Goal: Task Accomplishment & Management: Manage account settings

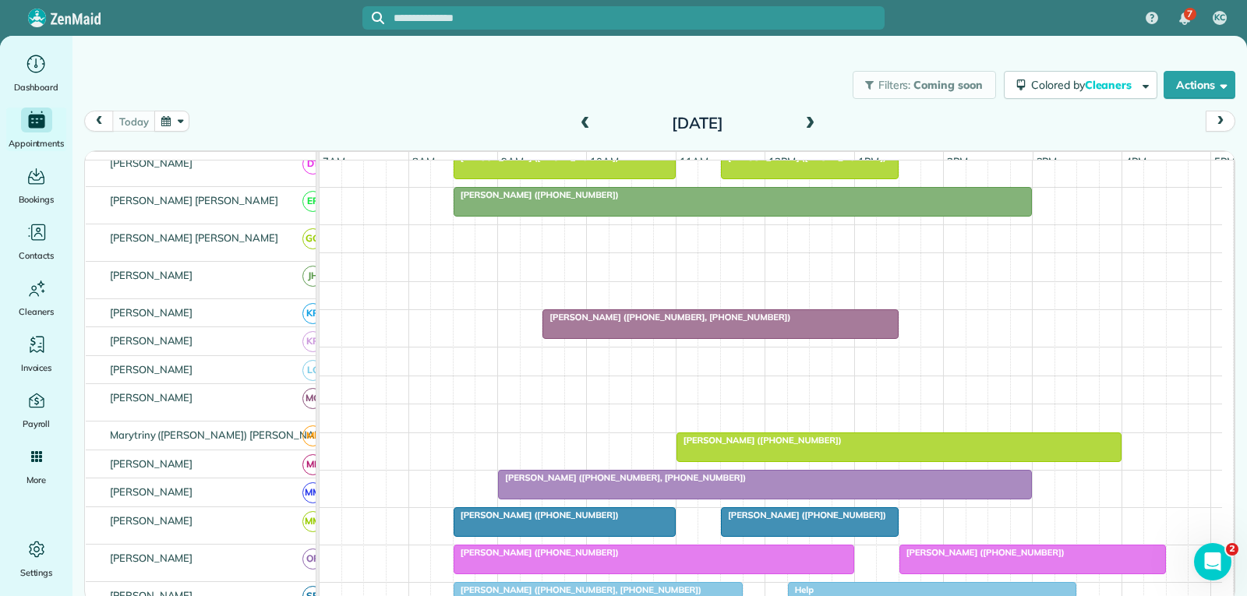
scroll to position [623, 0]
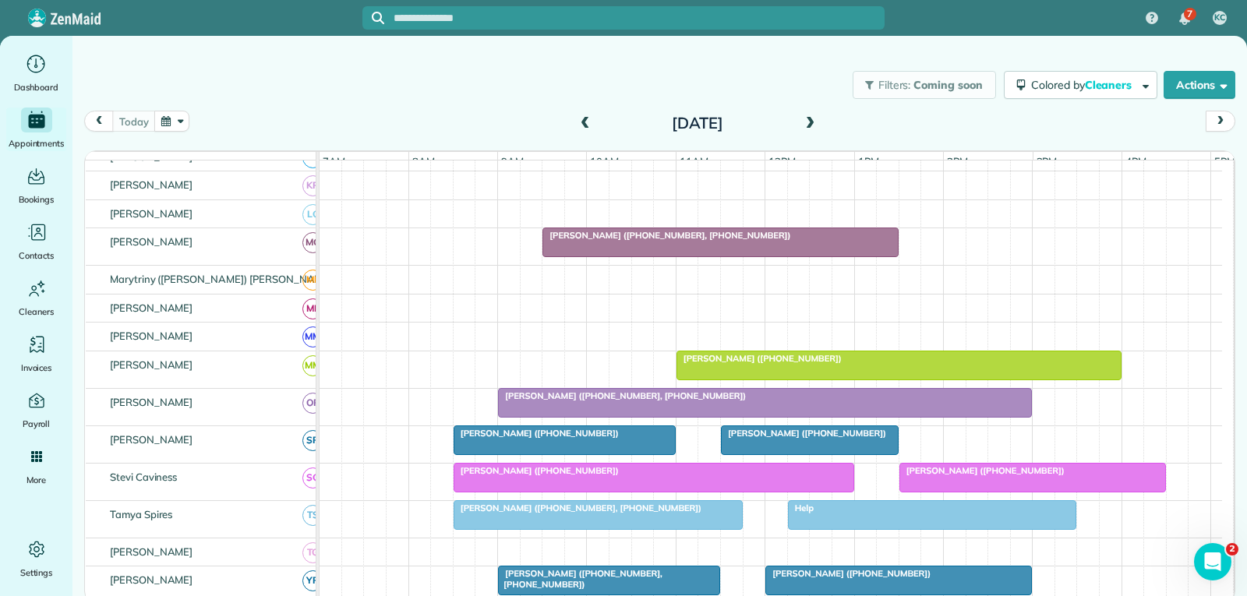
click at [726, 417] on div at bounding box center [765, 403] width 532 height 28
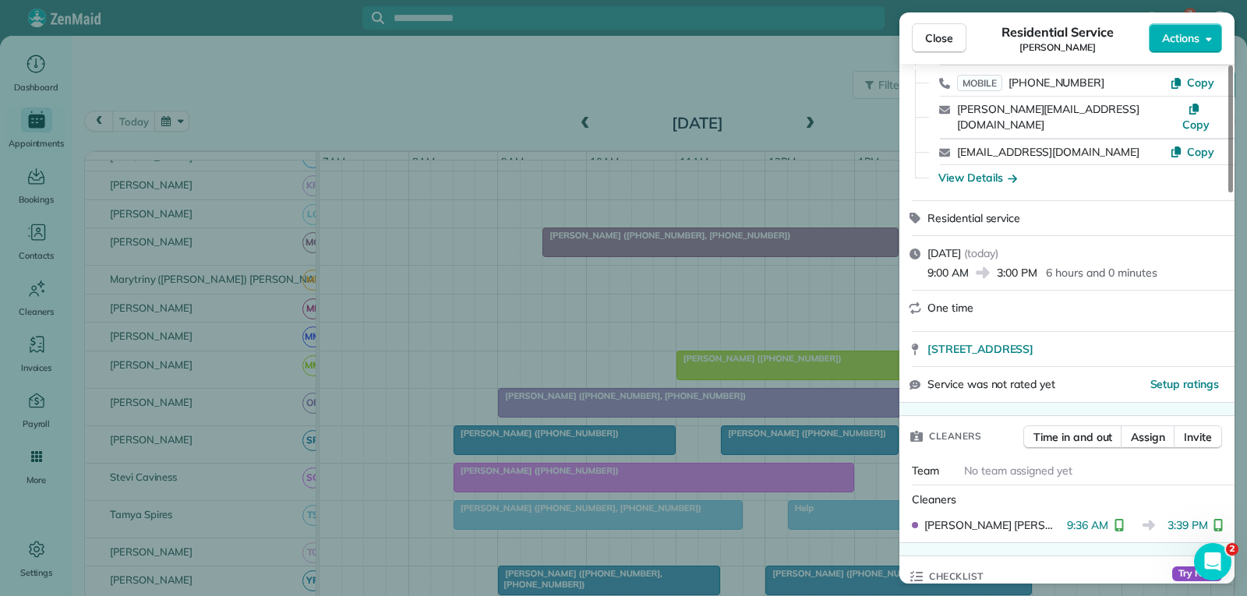
scroll to position [156, 0]
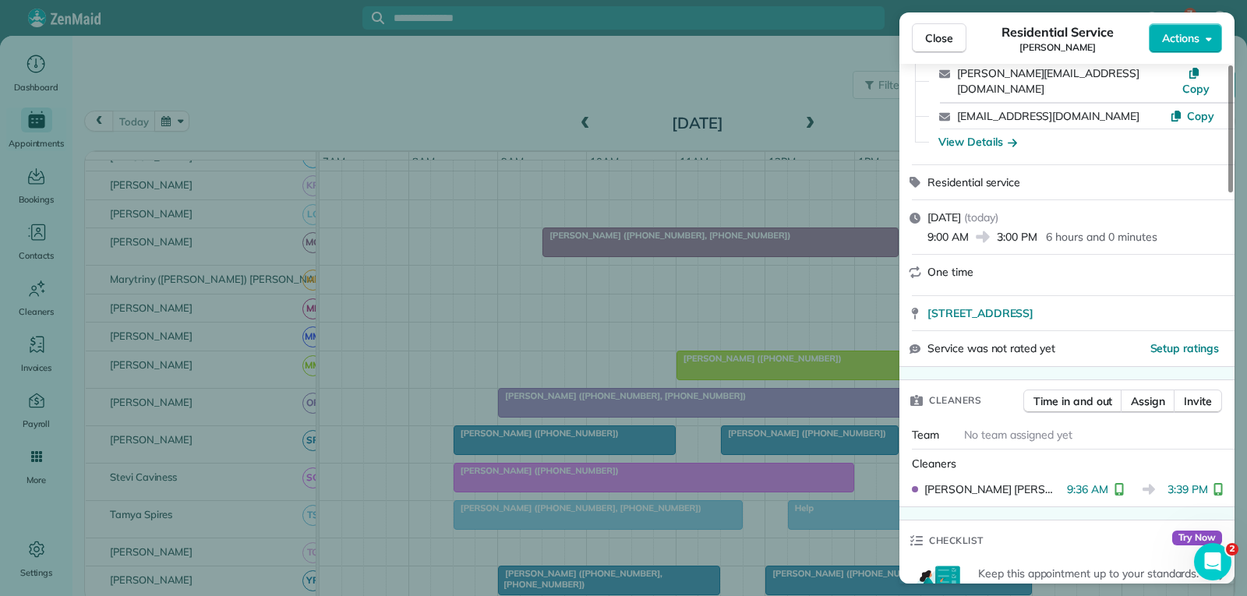
click at [938, 39] on span "Close" at bounding box center [939, 38] width 28 height 16
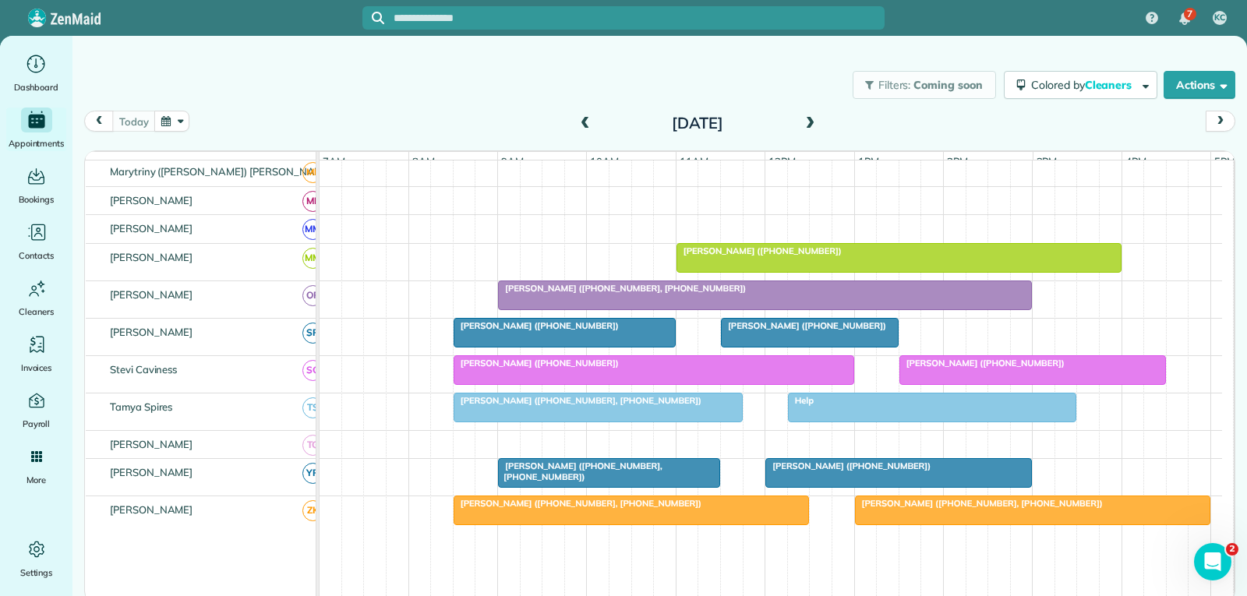
scroll to position [857, 0]
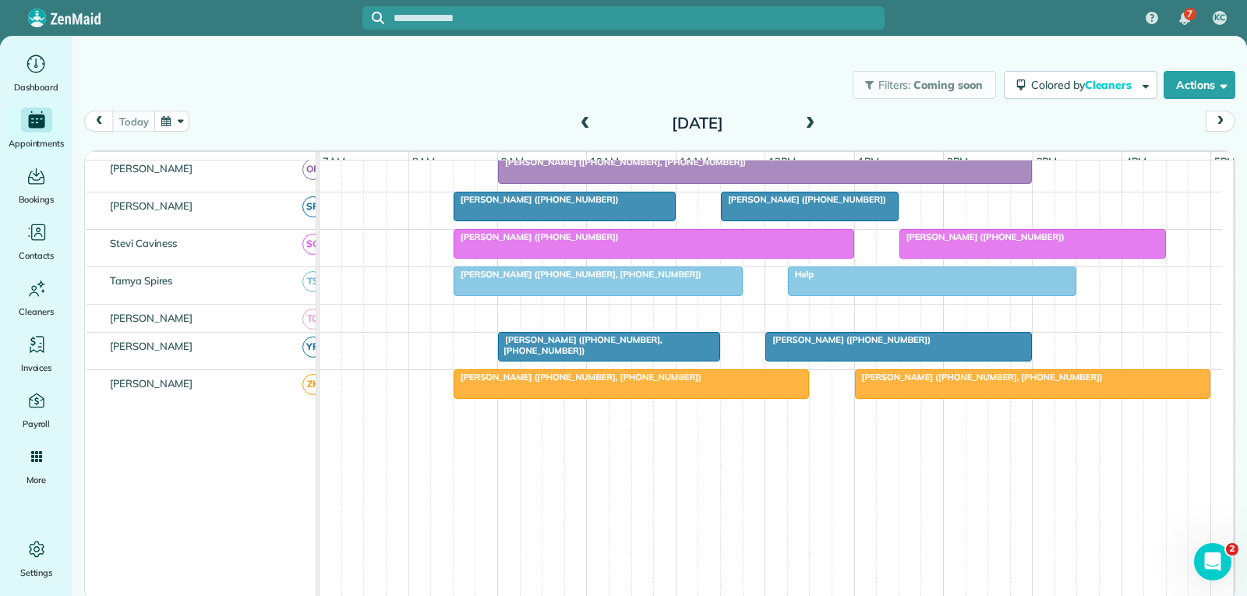
click at [986, 258] on div at bounding box center [1032, 244] width 265 height 28
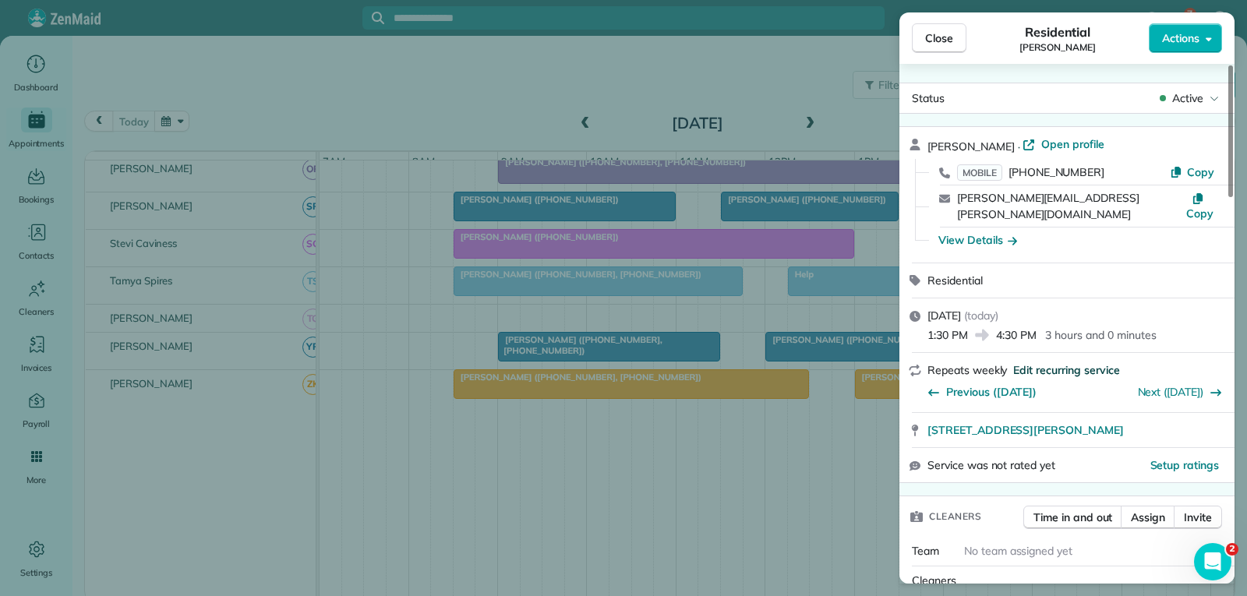
scroll to position [156, 0]
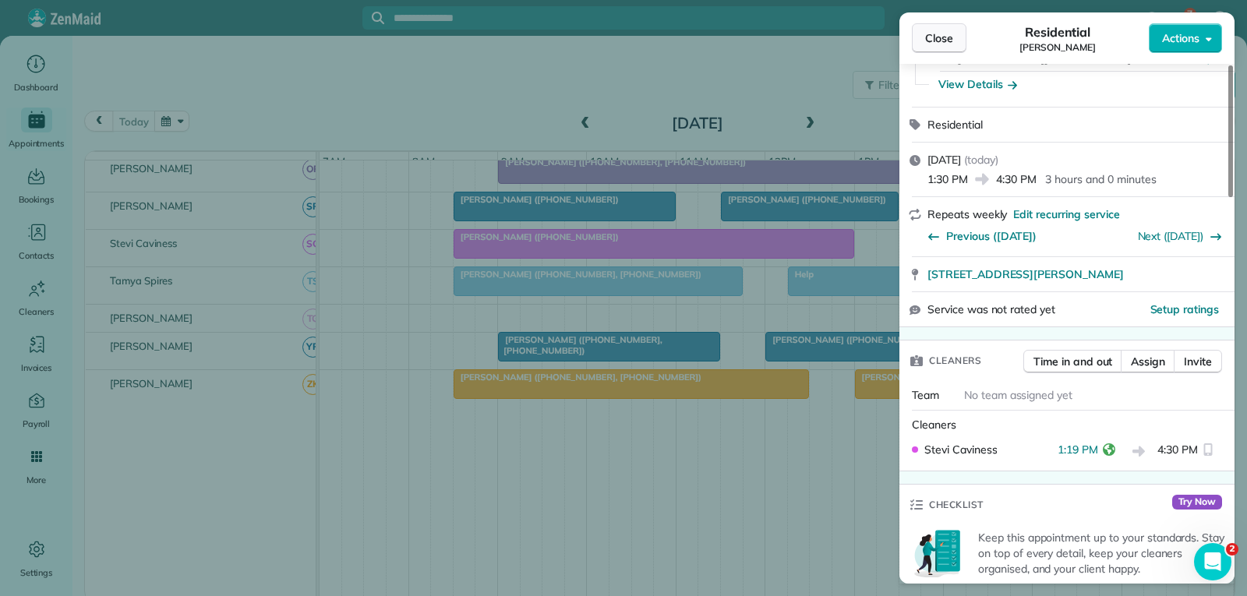
click at [950, 35] on span "Close" at bounding box center [939, 38] width 28 height 16
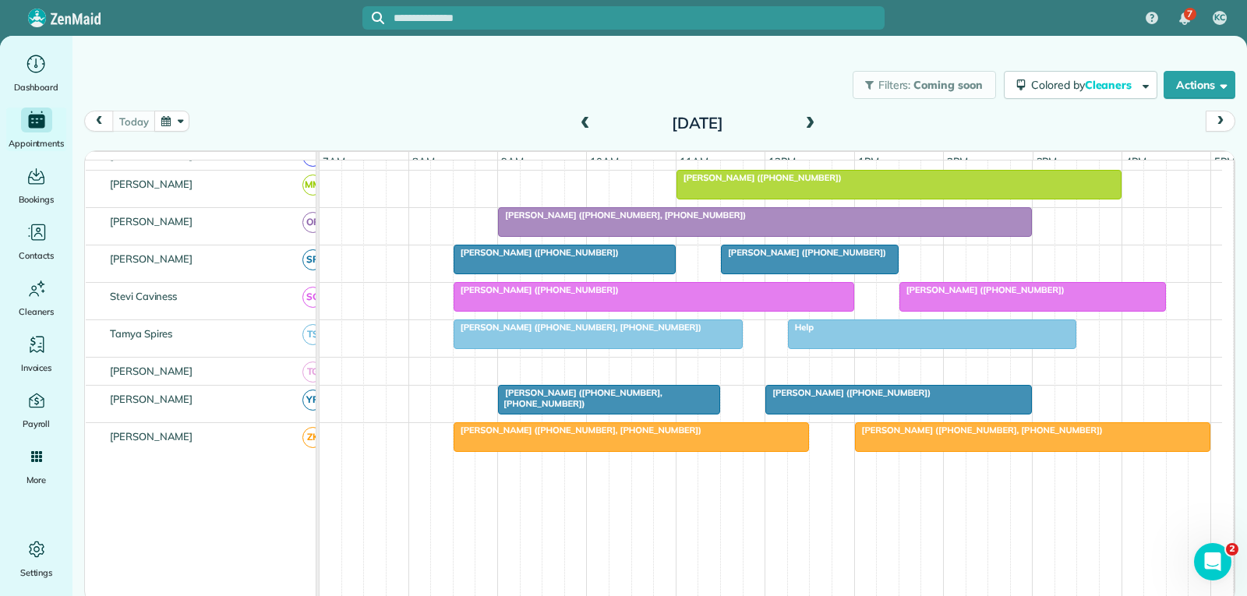
scroll to position [779, 0]
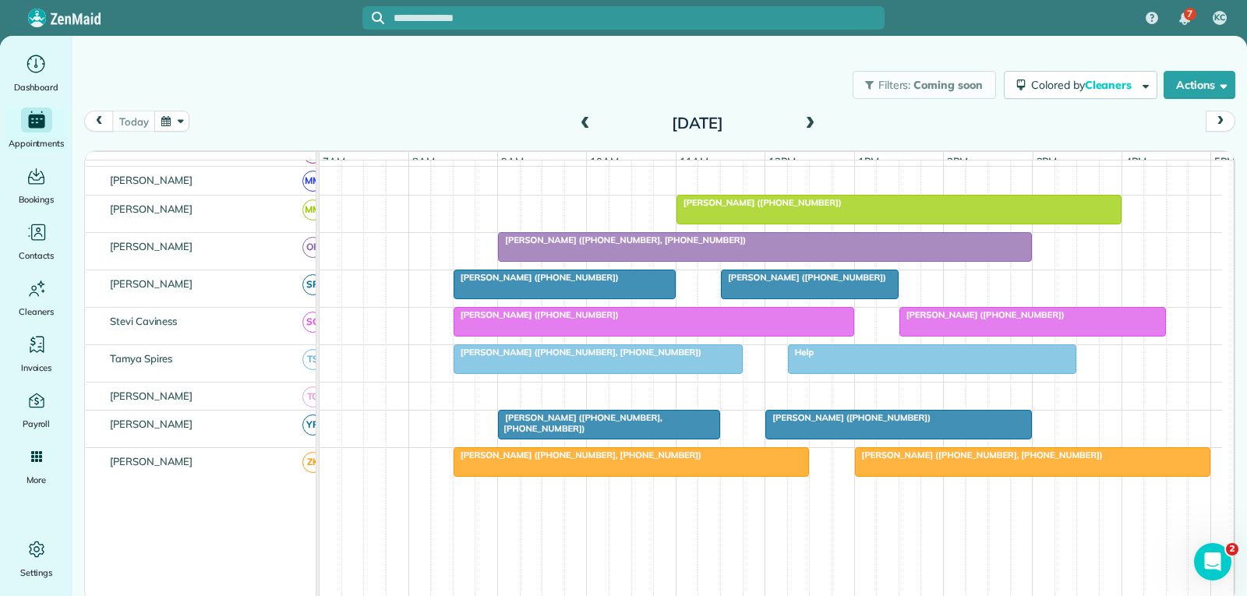
click at [1029, 320] on span "[PERSON_NAME] ([PHONE_NUMBER])" at bounding box center [981, 314] width 167 height 11
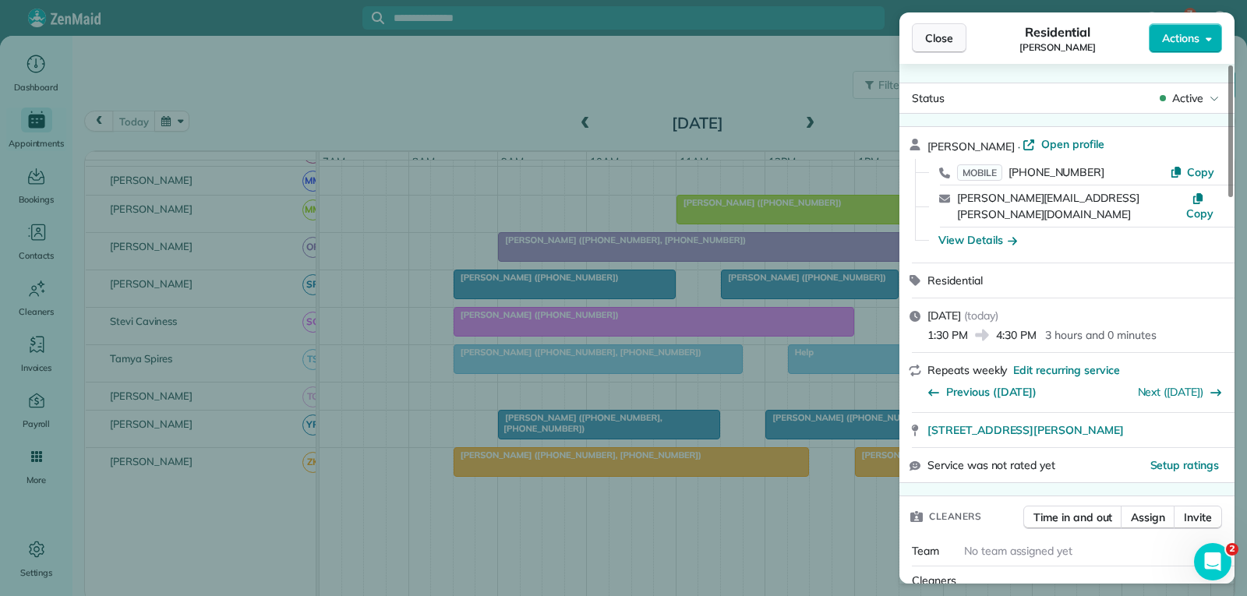
click at [933, 44] on span "Close" at bounding box center [939, 38] width 28 height 16
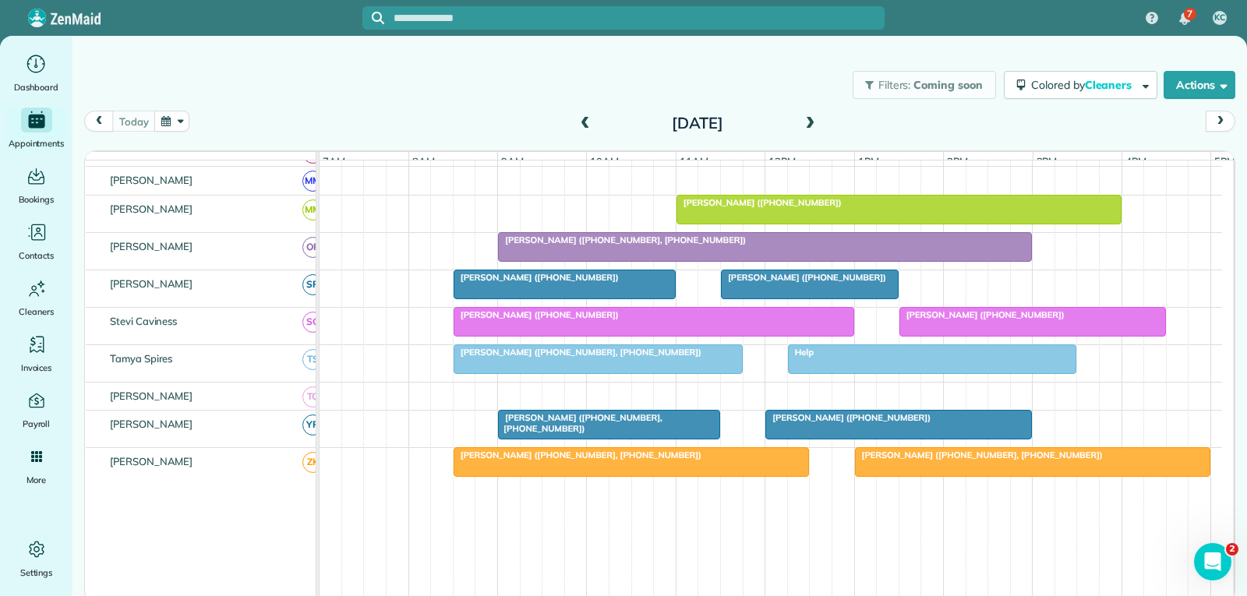
click at [806, 123] on span at bounding box center [809, 124] width 17 height 14
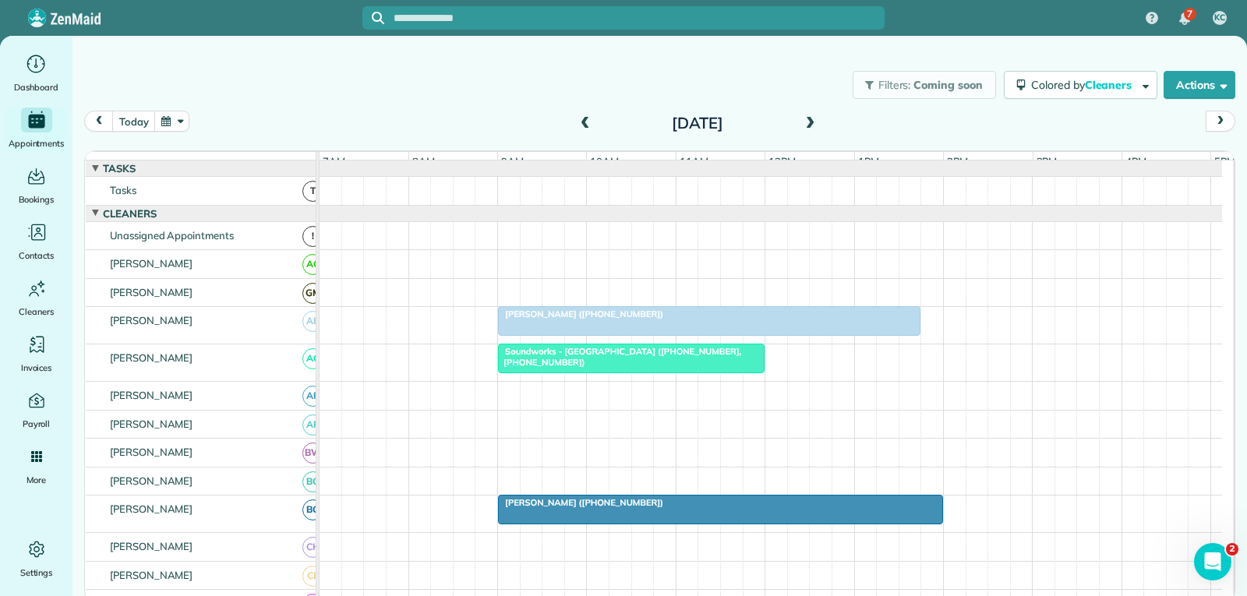
click at [809, 122] on span at bounding box center [809, 124] width 17 height 14
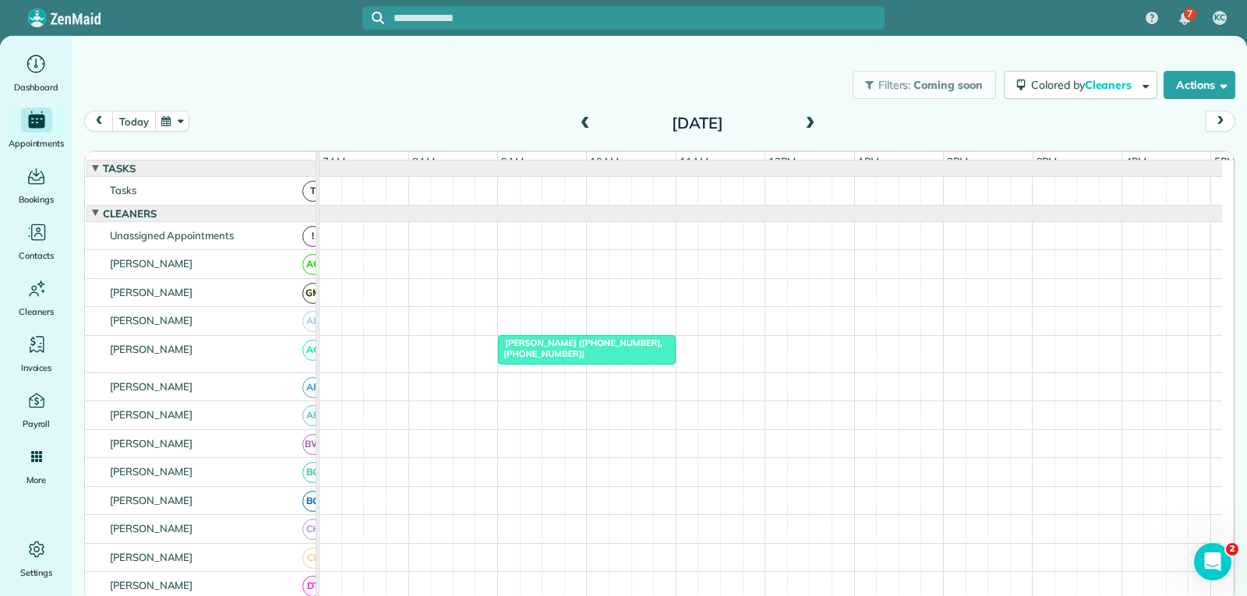
drag, startPoint x: 136, startPoint y: 120, endPoint x: 142, endPoint y: 126, distance: 8.8
click at [137, 120] on button "today" at bounding box center [133, 121] width 43 height 21
